Goal: Navigation & Orientation: Understand site structure

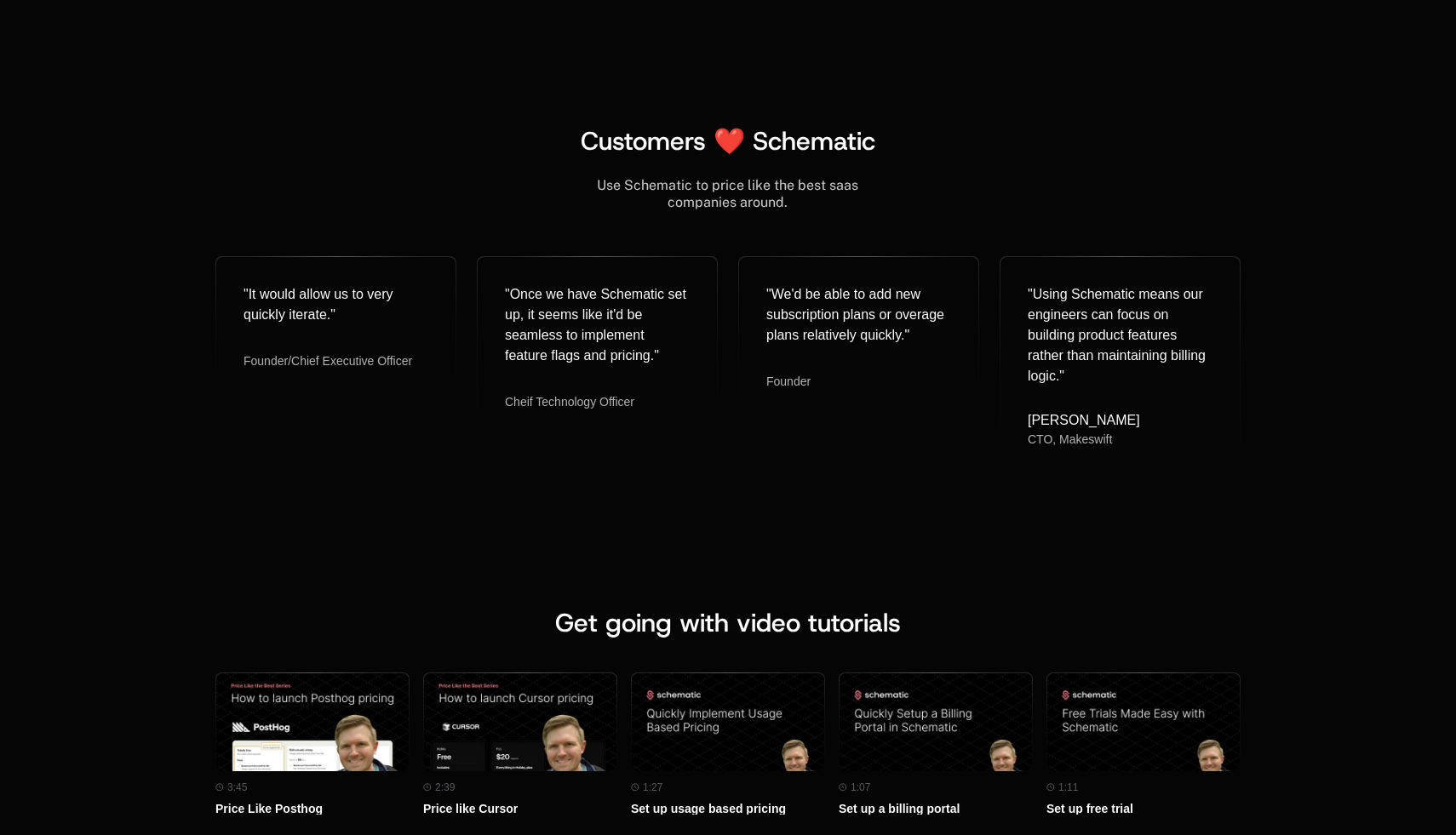
scroll to position [7050, 0]
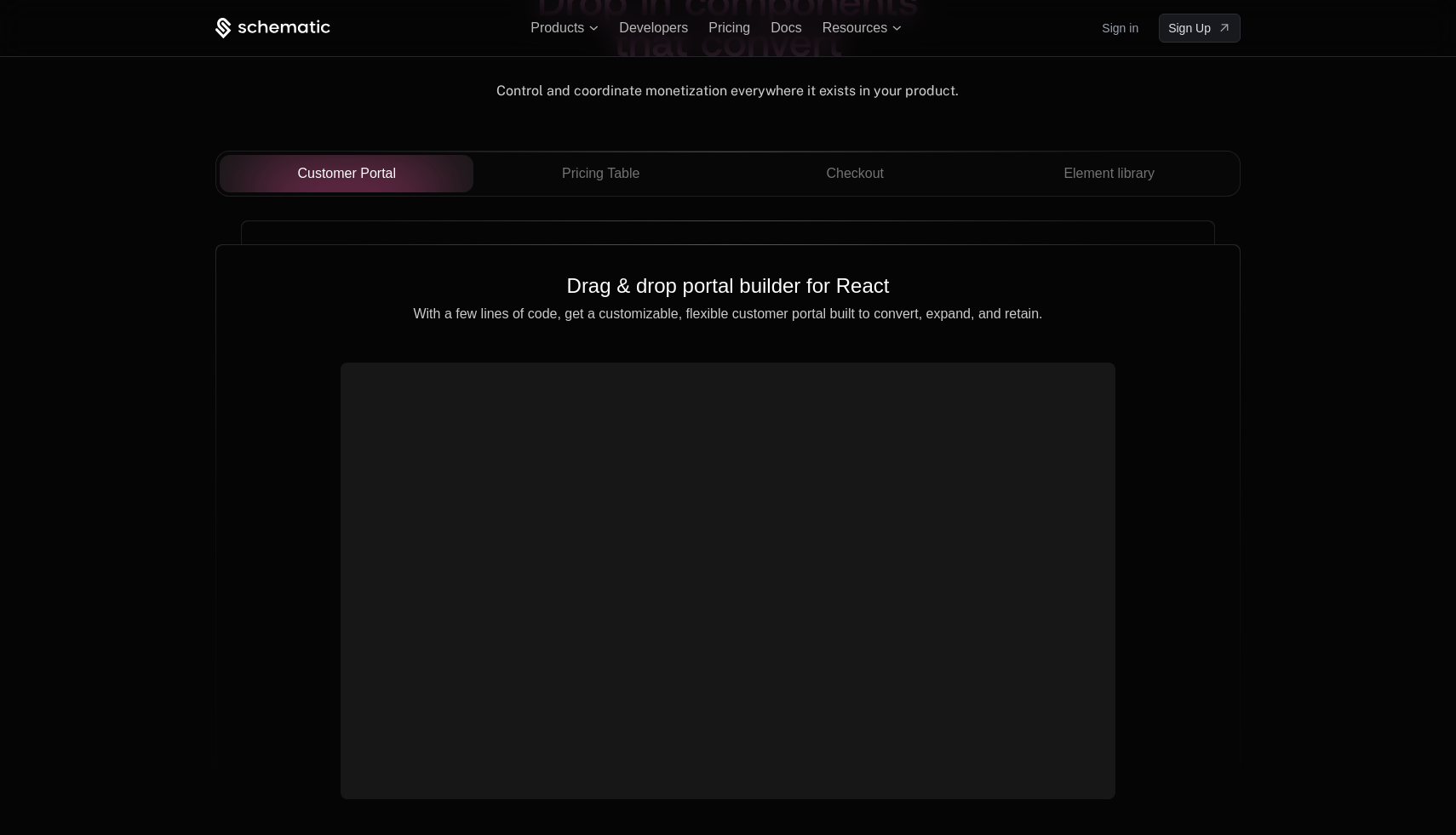
scroll to position [6022, 0]
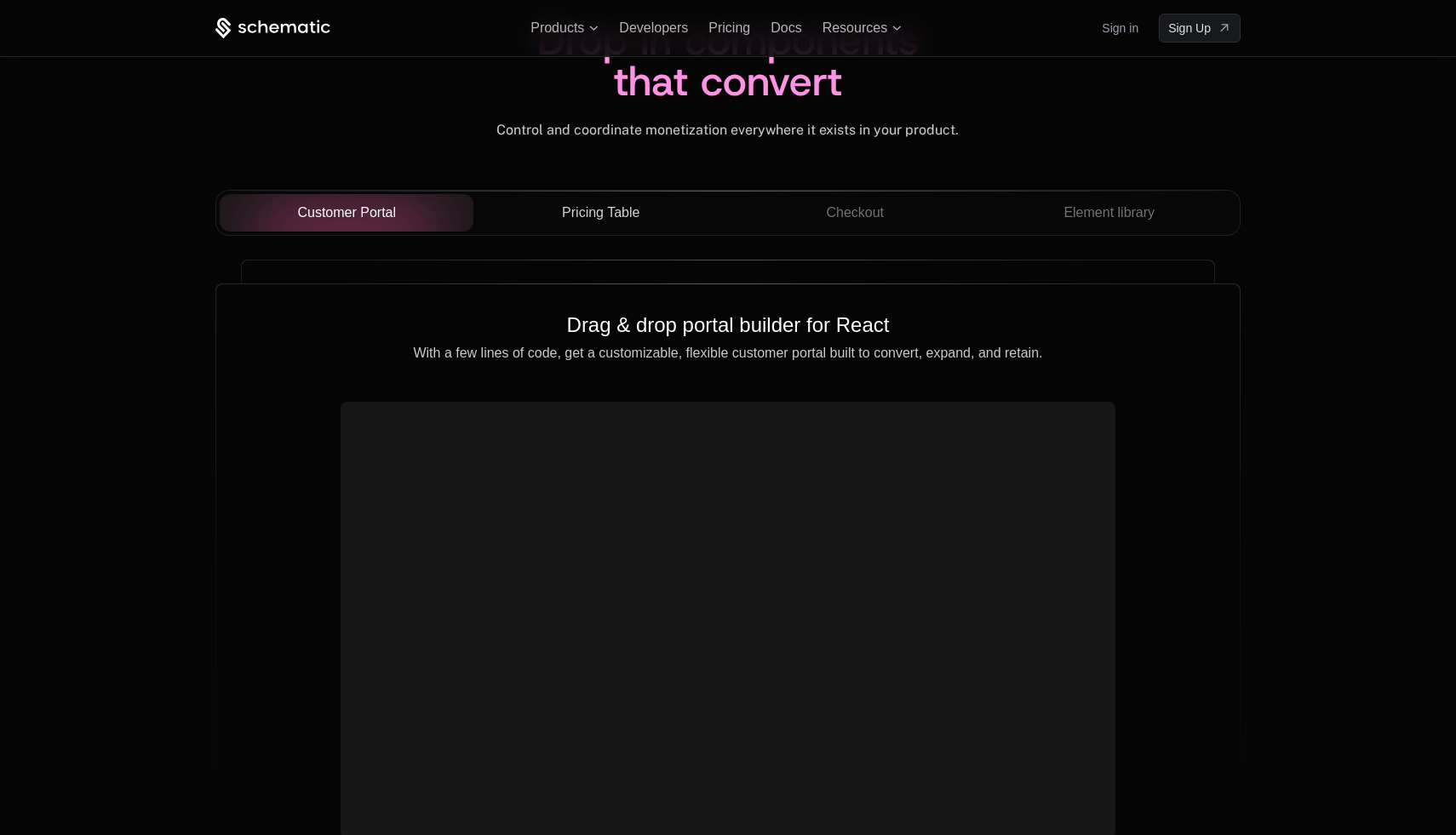
click at [653, 220] on div "Pricing Table" at bounding box center [600, 213] width 227 height 20
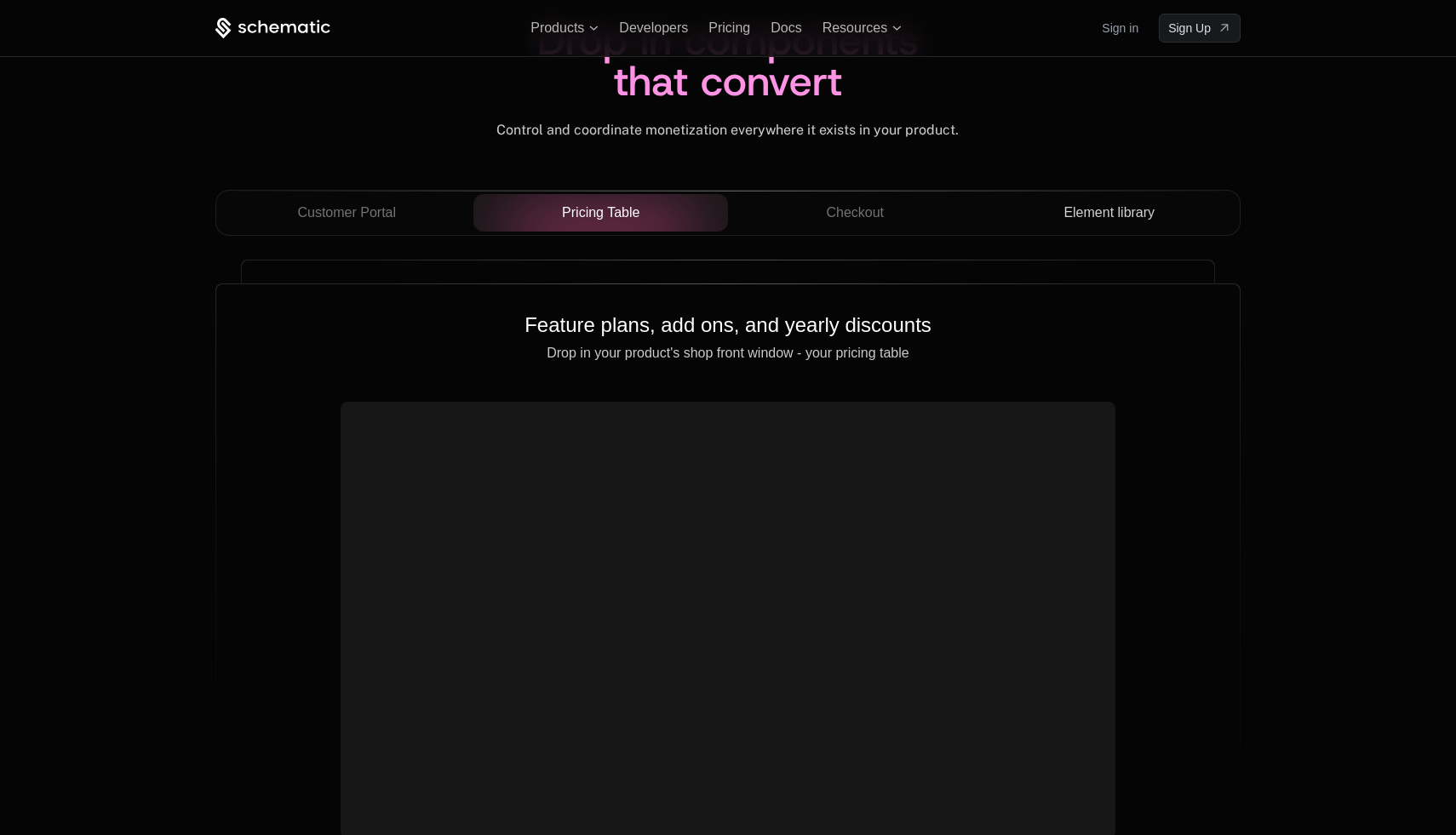
click at [1128, 216] on span "Element library" at bounding box center [1109, 213] width 91 height 20
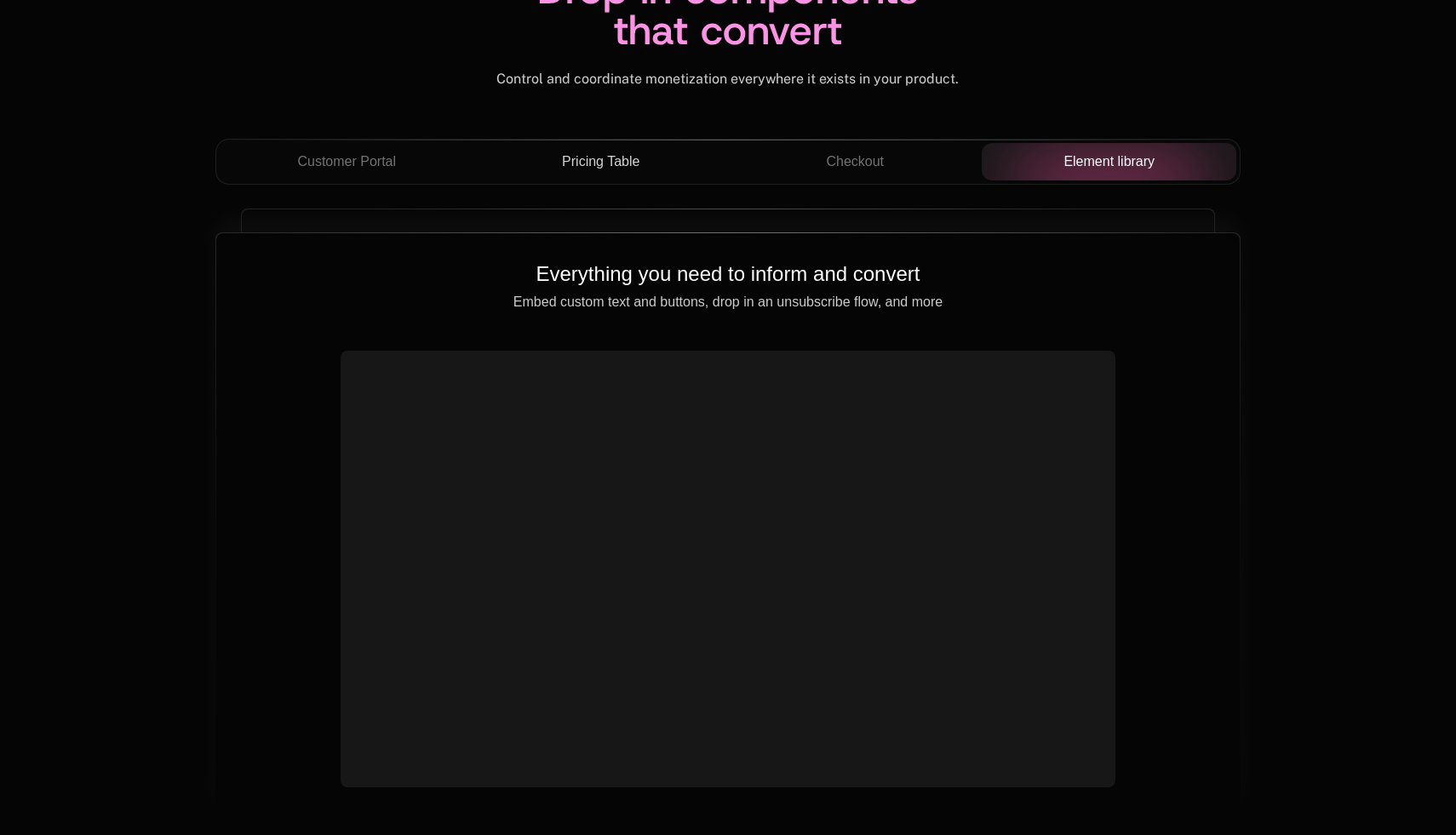
scroll to position [6090, 0]
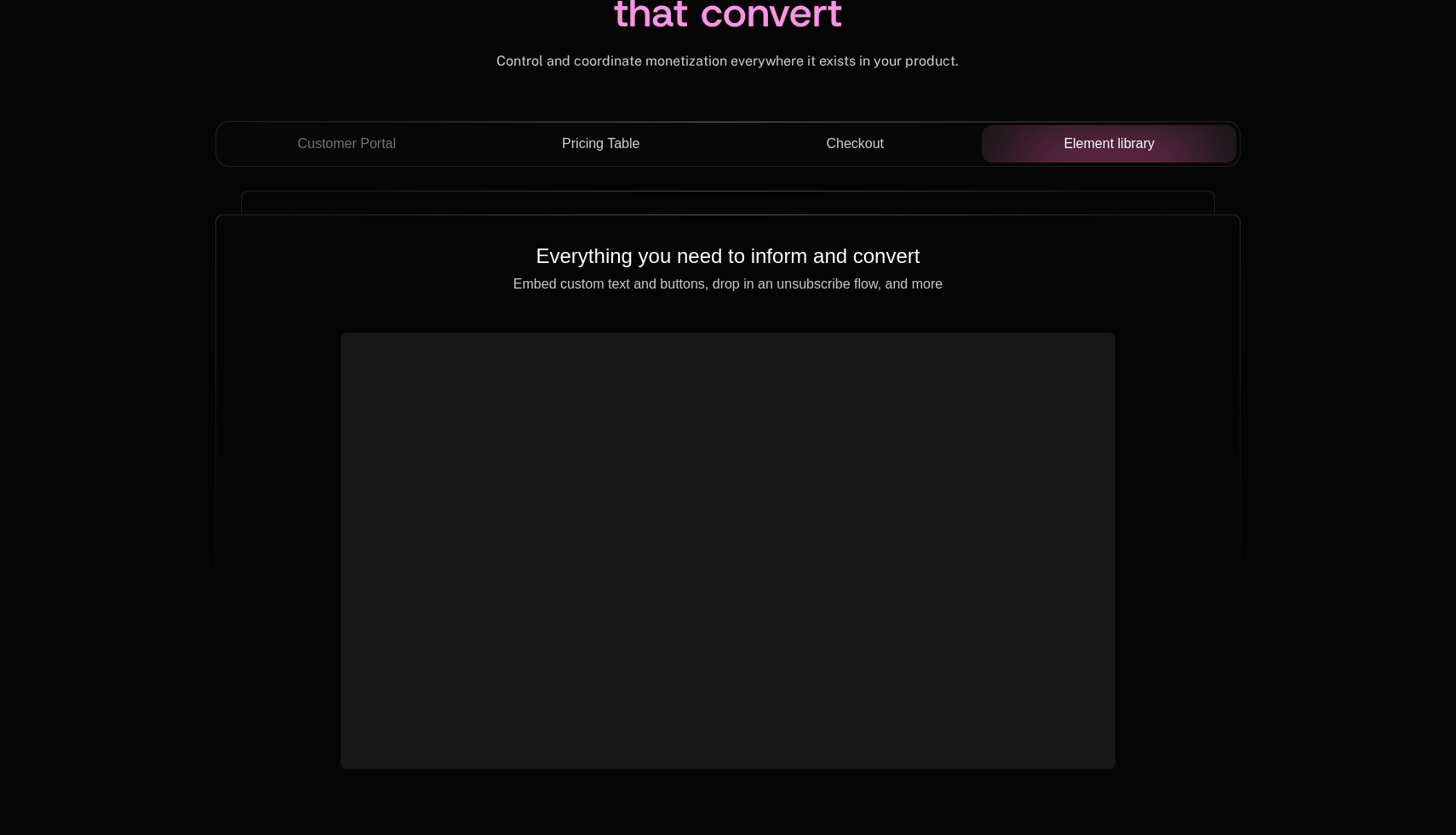
click at [882, 162] on button "Checkout" at bounding box center [855, 144] width 255 height 37
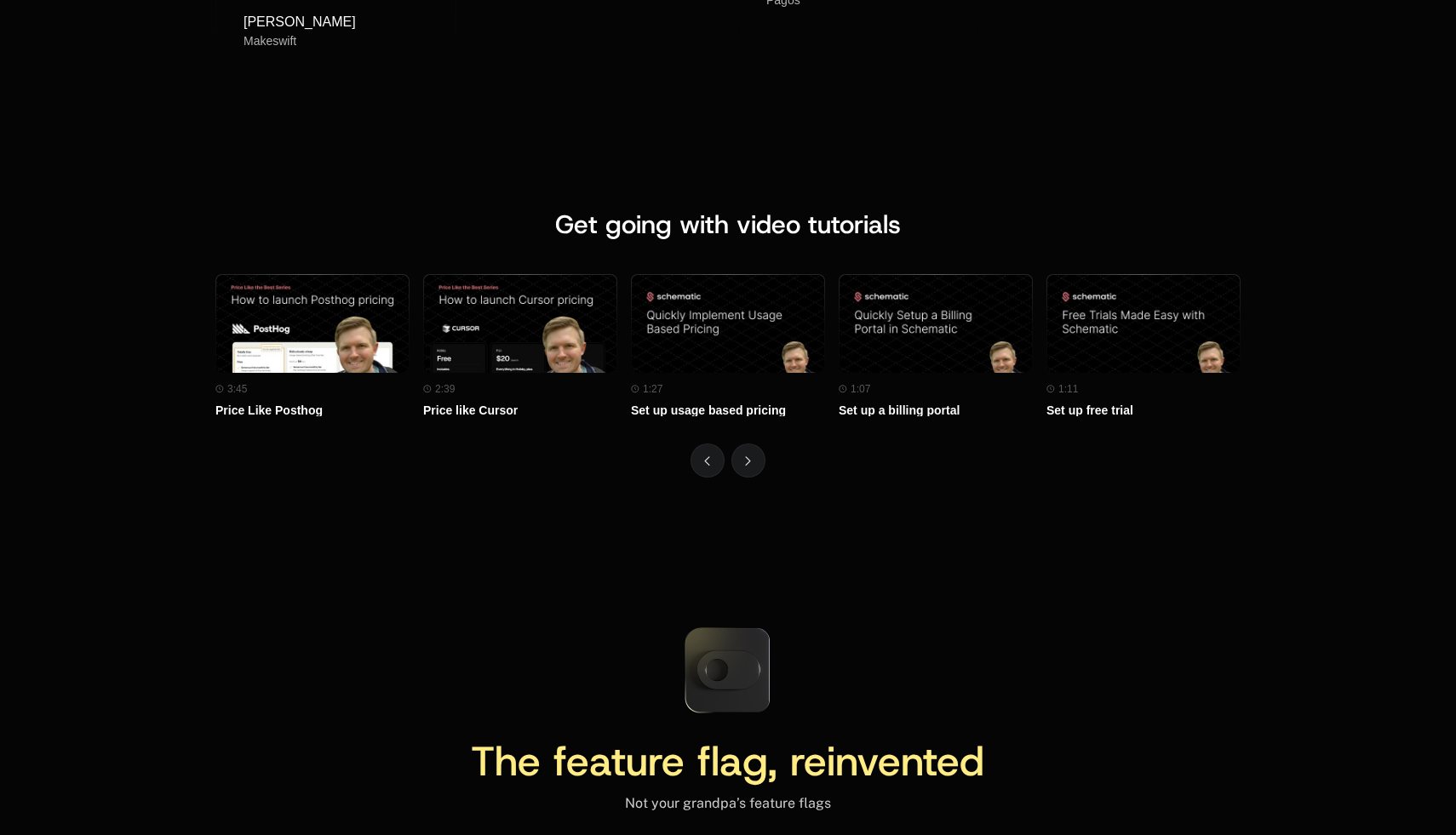
scroll to position [7550, 0]
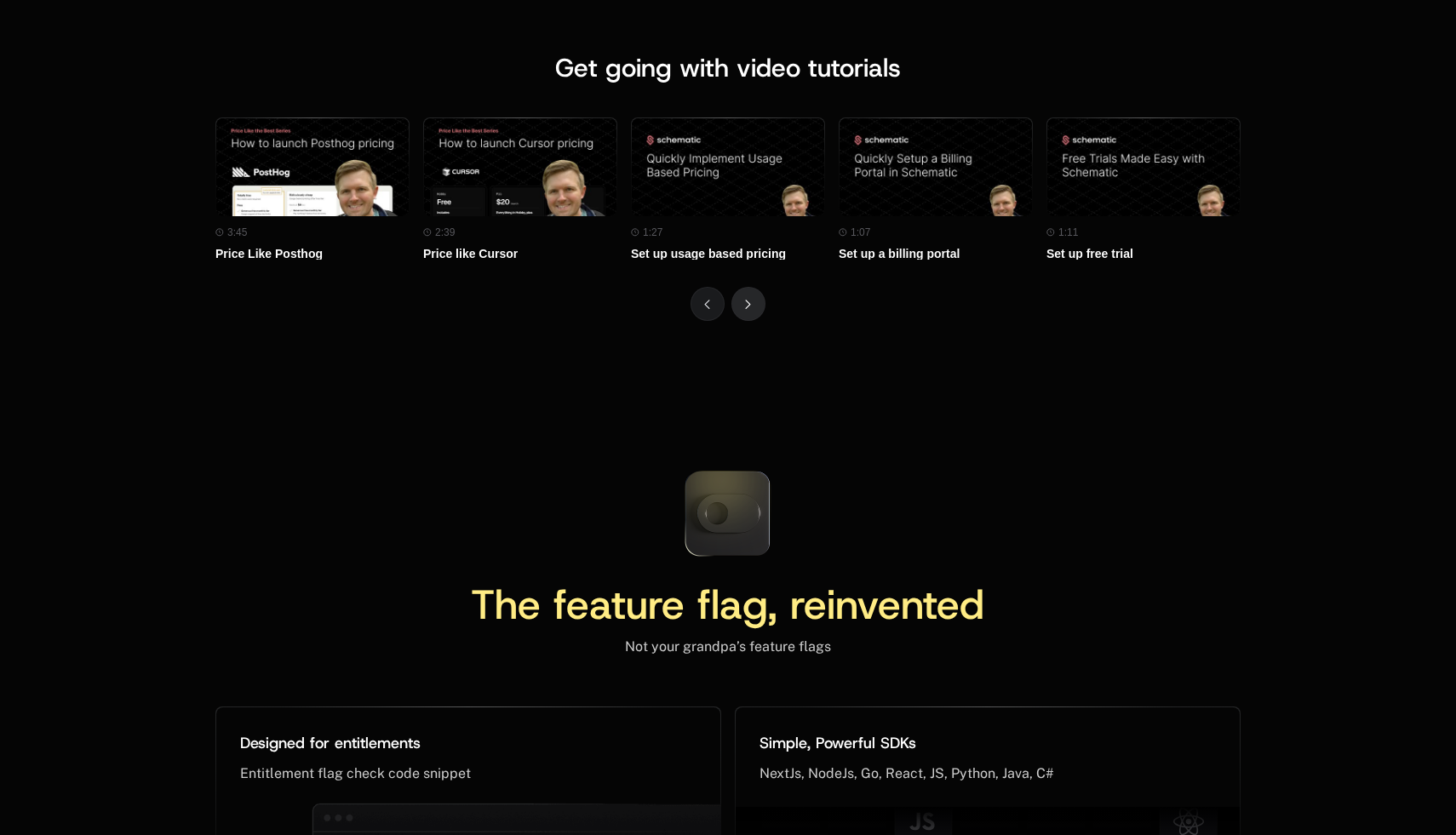
click at [741, 310] on button "Next" at bounding box center [748, 303] width 34 height 34
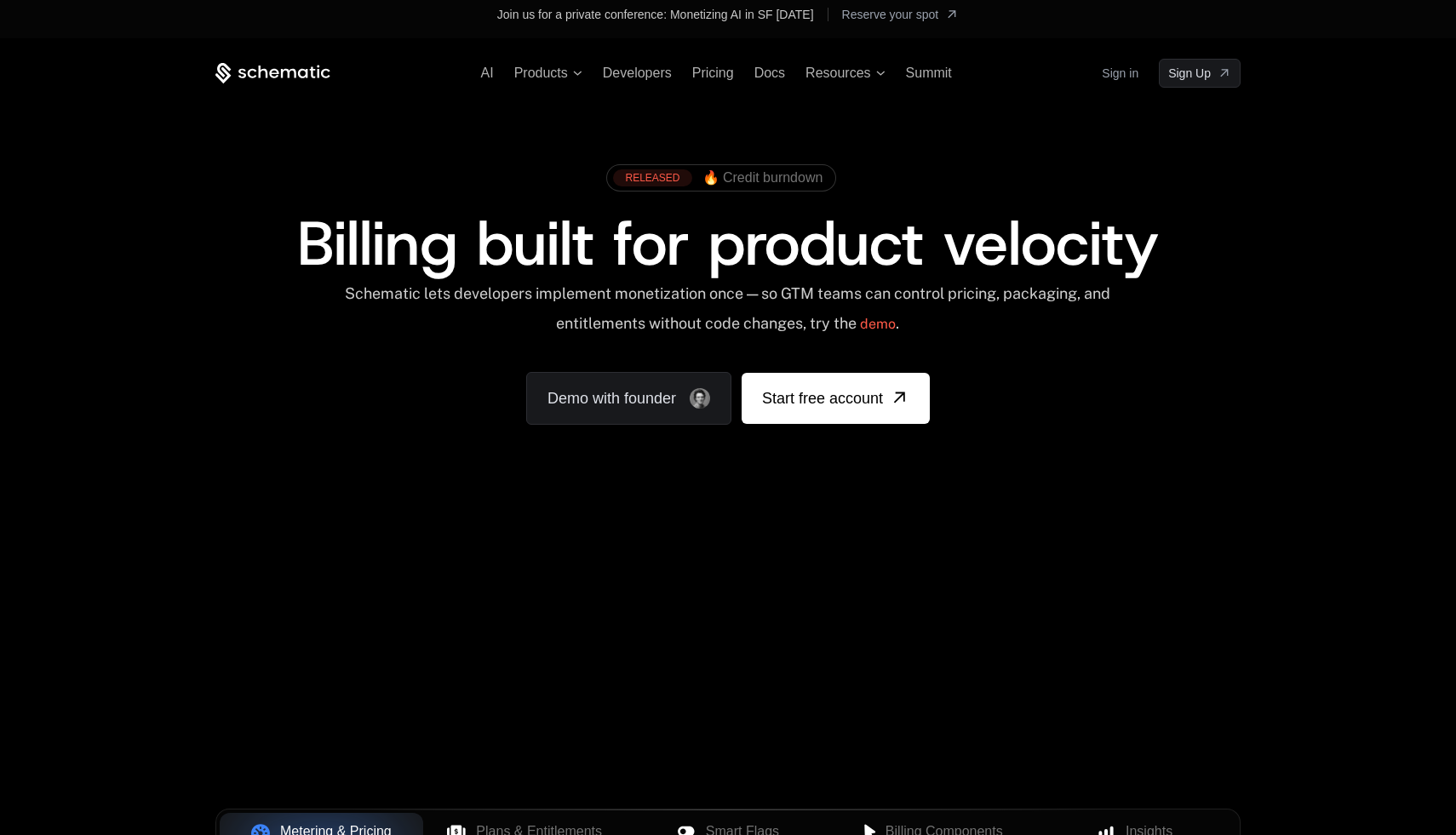
scroll to position [0, 0]
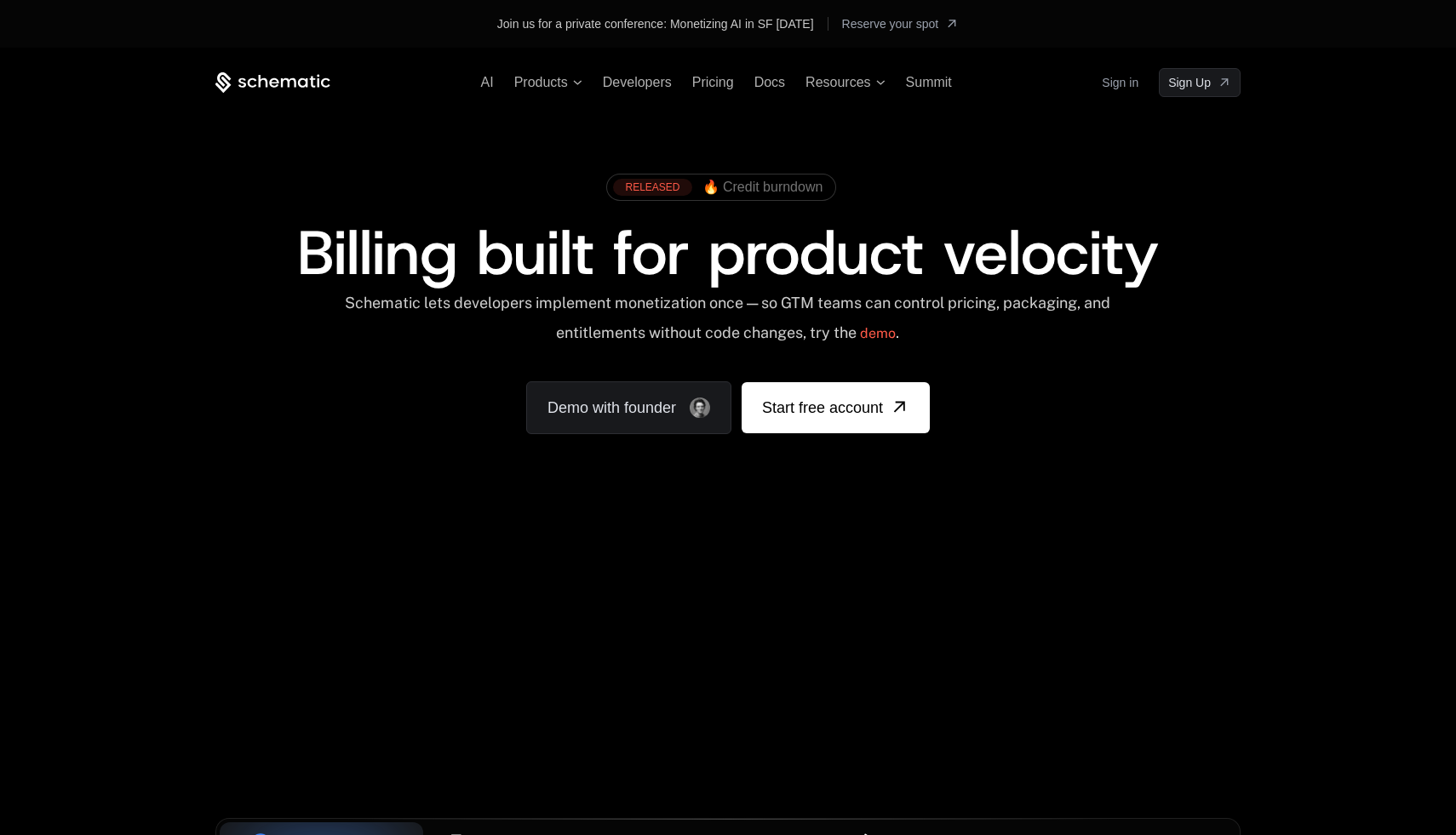
click at [555, 90] on div "AI Products Developers Pricing Docs Resources Summit Sign in Sign Up" at bounding box center [728, 82] width 1025 height 29
